Goal: Task Accomplishment & Management: Complete application form

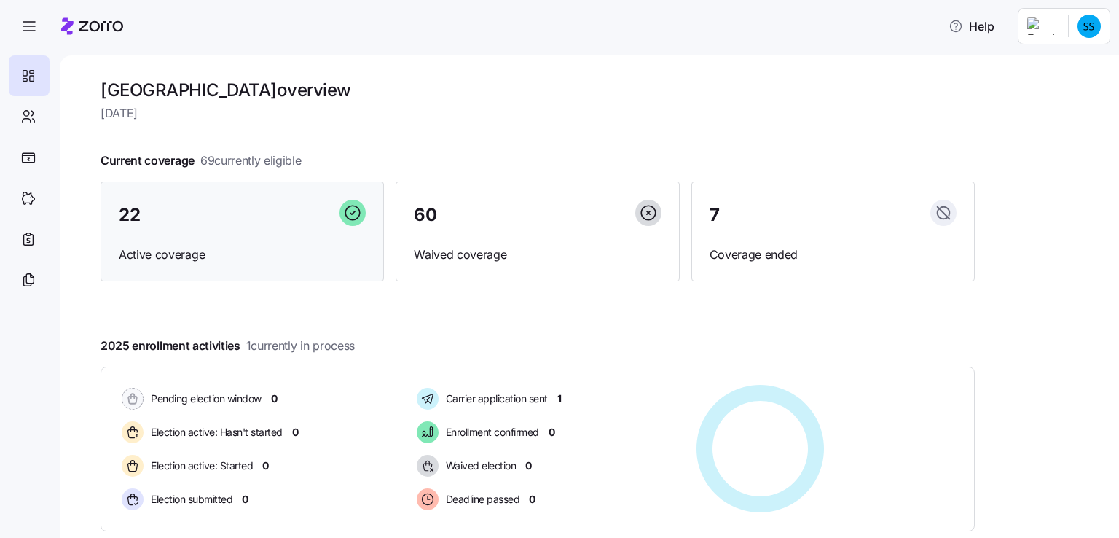
click at [133, 213] on span "22" at bounding box center [129, 214] width 21 height 17
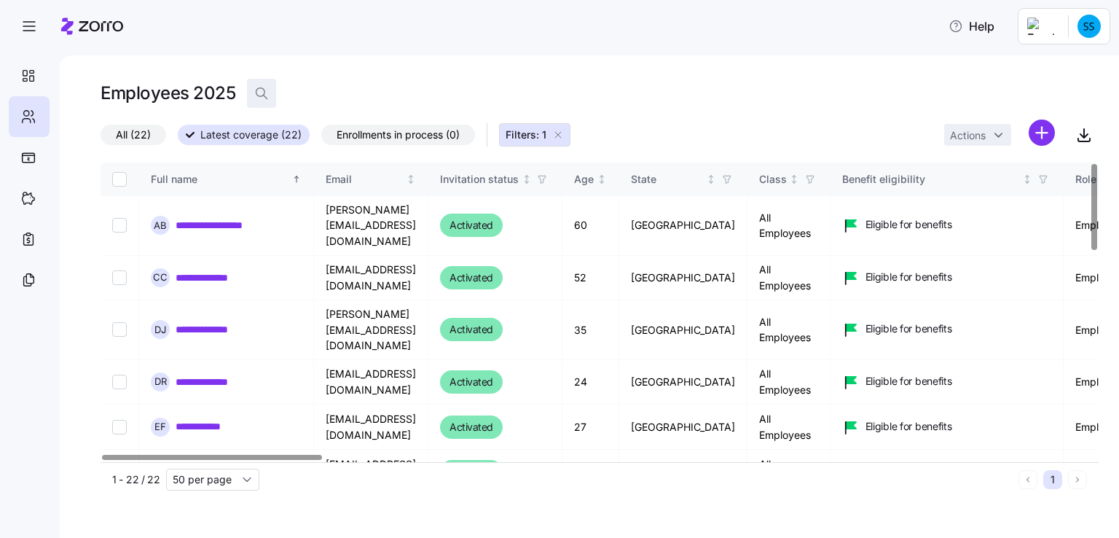
click at [259, 88] on icon "button" at bounding box center [261, 93] width 15 height 15
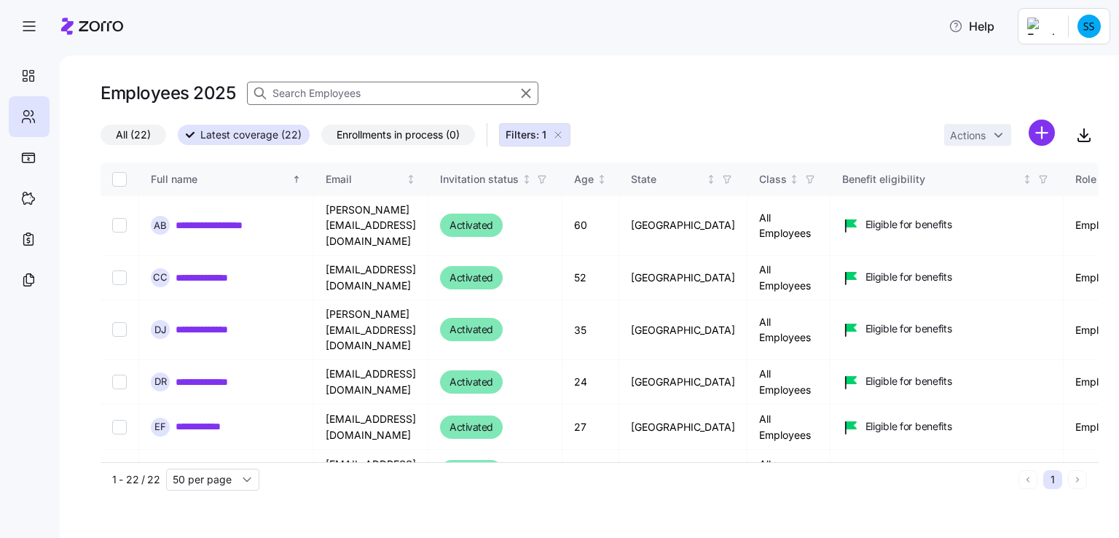
click at [133, 135] on span "All (22)" at bounding box center [133, 134] width 35 height 19
click at [101, 138] on input "All (22)" at bounding box center [101, 138] width 0 height 0
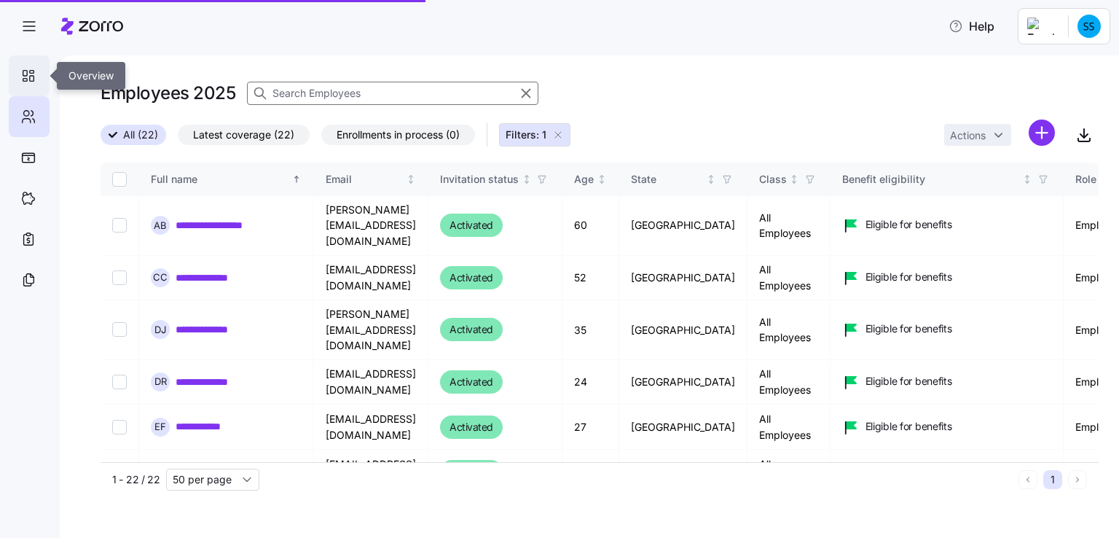
click at [25, 71] on icon at bounding box center [28, 75] width 16 height 17
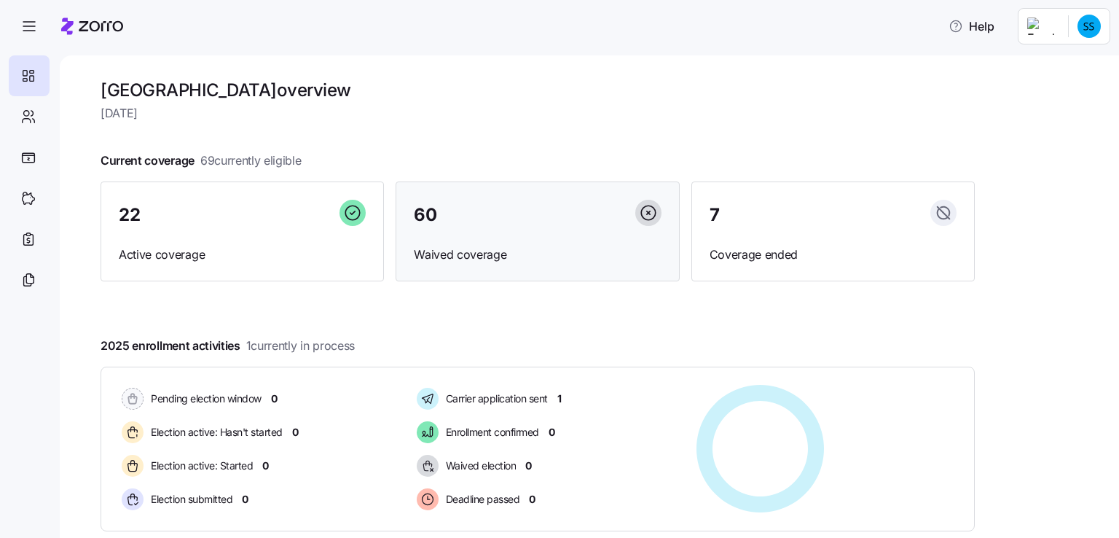
click at [427, 211] on span "60" at bounding box center [425, 214] width 23 height 17
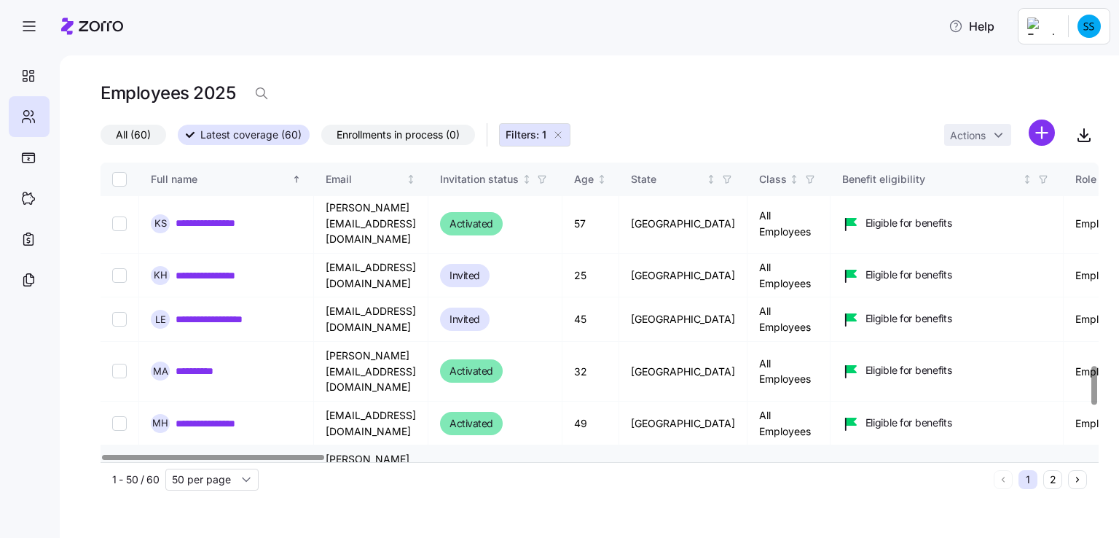
scroll to position [1562, 0]
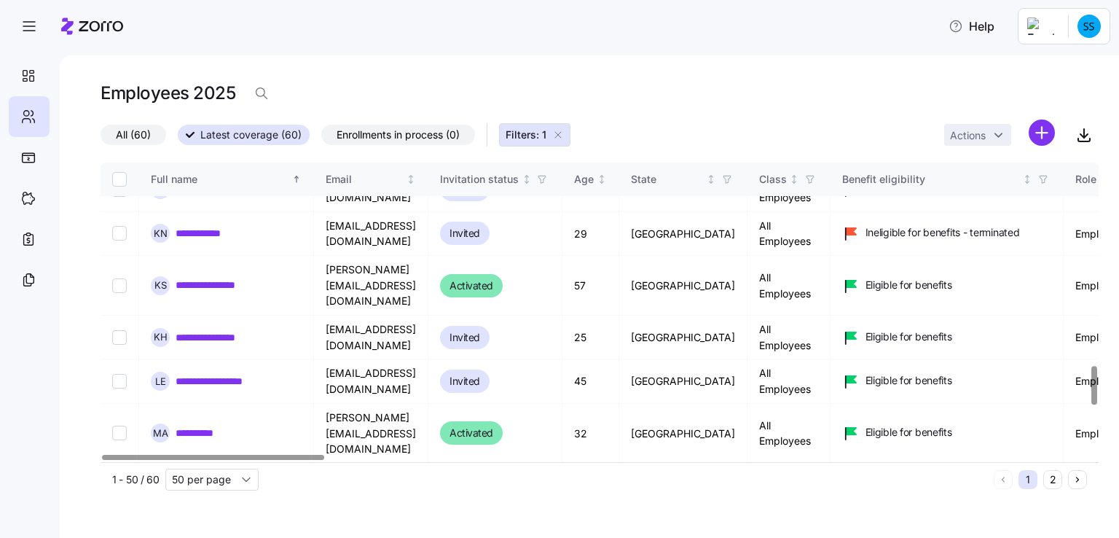
click at [1055, 476] on button "2" at bounding box center [1052, 479] width 19 height 19
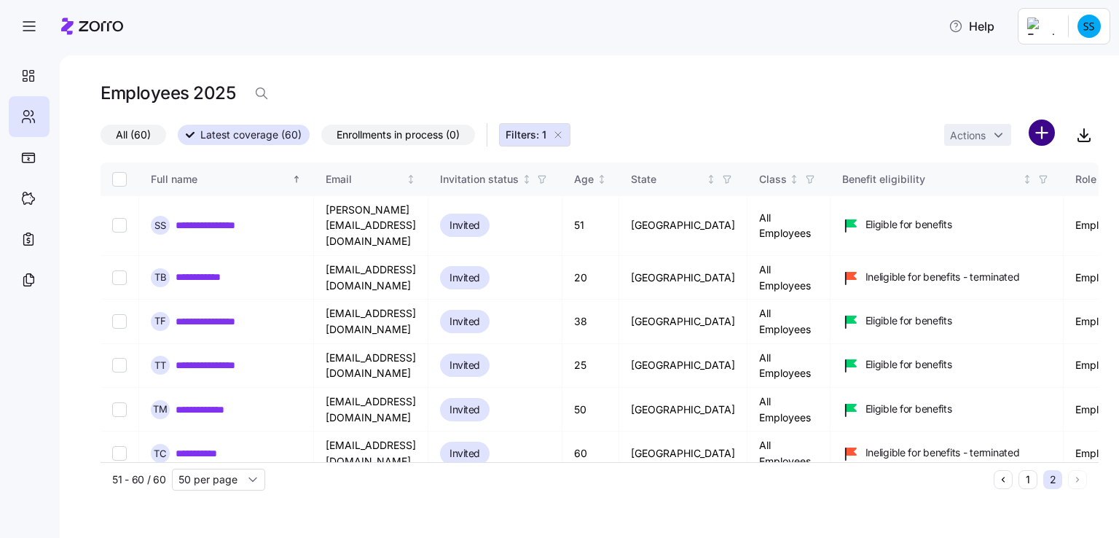
click at [1043, 134] on html "**********" at bounding box center [559, 264] width 1119 height 529
click at [974, 194] on span "Add a new employee" at bounding box center [995, 195] width 98 height 15
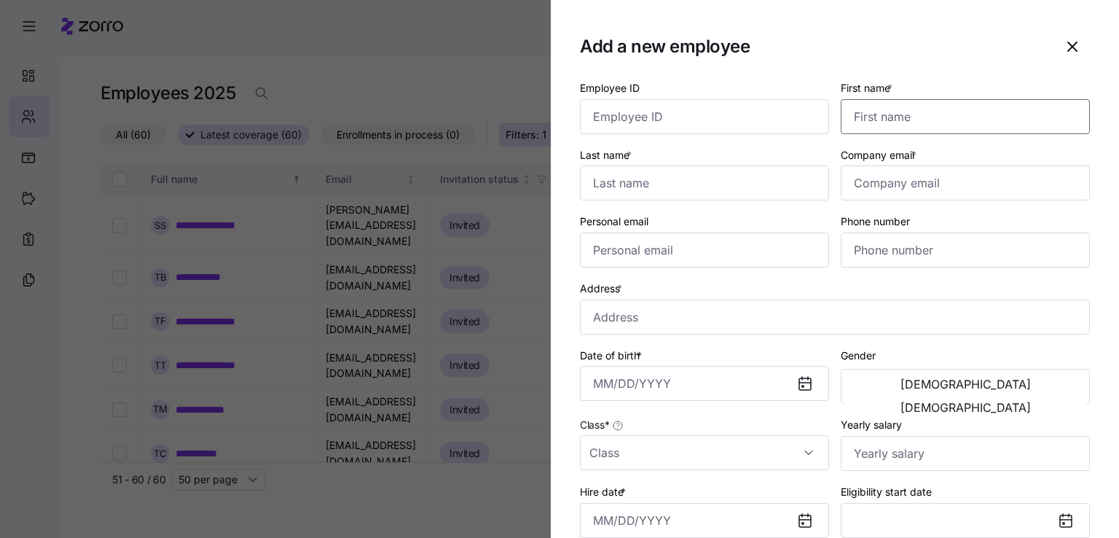
click at [880, 117] on input "First name *" at bounding box center [965, 116] width 249 height 35
type input "[PERSON_NAME]"
click at [867, 187] on input "Company email *" at bounding box center [965, 182] width 249 height 35
type input "[PERSON_NAME][EMAIL_ADDRESS][DOMAIN_NAME]"
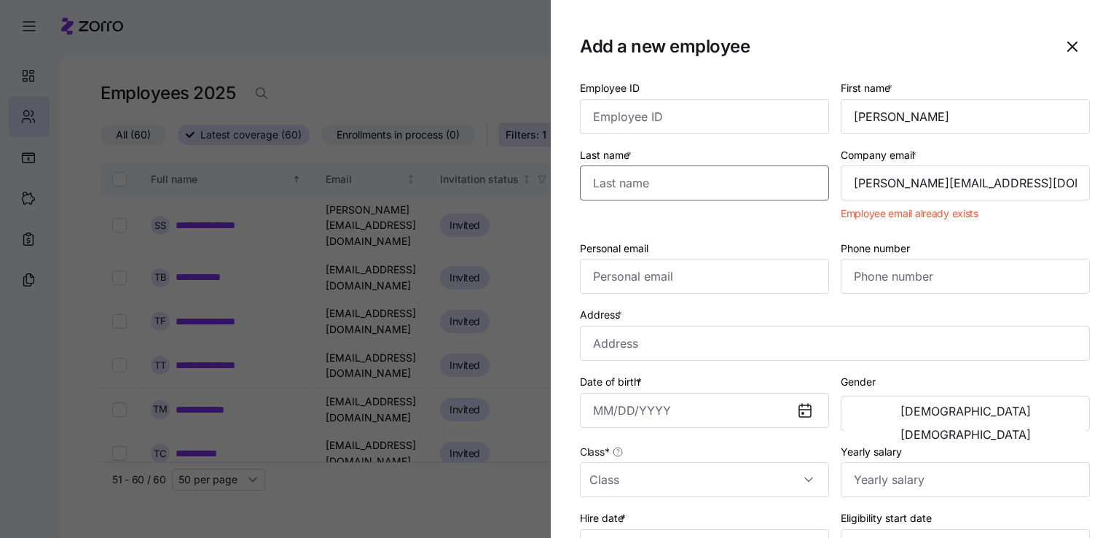
click at [758, 192] on input "Last name *" at bounding box center [704, 182] width 249 height 35
type input "Hor"
click at [1064, 44] on icon "button" at bounding box center [1072, 46] width 17 height 17
